Goal: Book appointment/travel/reservation

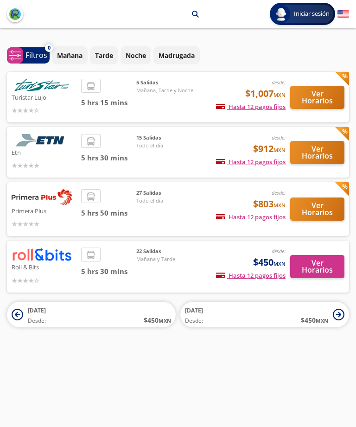
click at [317, 92] on button "Ver Horarios" at bounding box center [317, 97] width 54 height 23
click at [322, 141] on button "Ver Horarios" at bounding box center [317, 152] width 54 height 23
click at [321, 199] on button "Ver Horarios" at bounding box center [317, 209] width 54 height 23
click at [324, 142] on button "Ver Horarios" at bounding box center [317, 152] width 54 height 23
